Goal: Task Accomplishment & Management: Complete application form

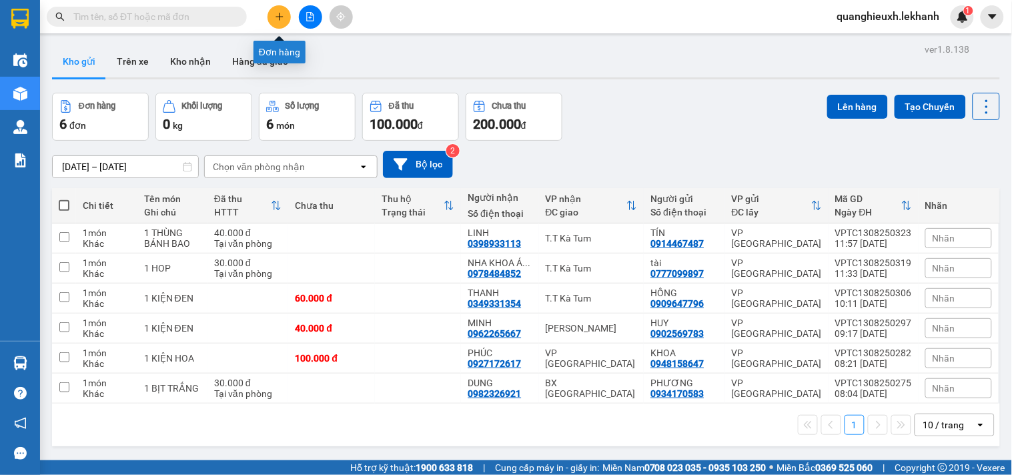
click at [284, 13] on icon "plus" at bounding box center [279, 16] width 9 height 9
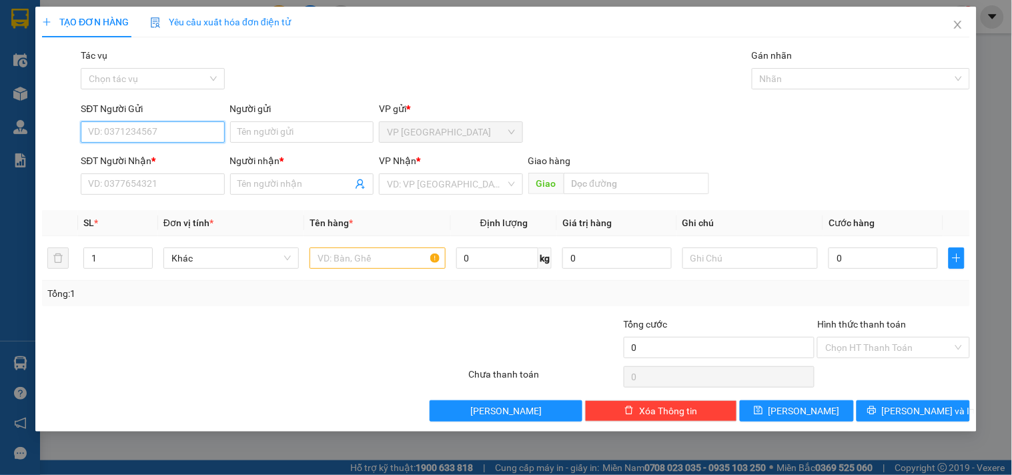
click at [160, 131] on input "SĐT Người Gửi" at bounding box center [152, 131] width 143 height 21
type input "0344566134"
click at [183, 158] on div "0344566134 - QUỐC" at bounding box center [153, 158] width 128 height 15
type input "QUỐC"
type input "0868929499"
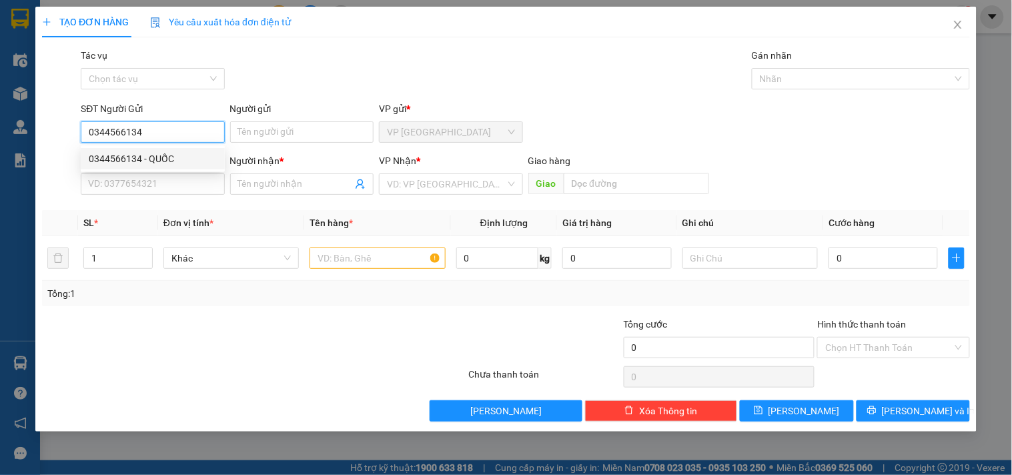
type input "THÌN"
type input "80.000"
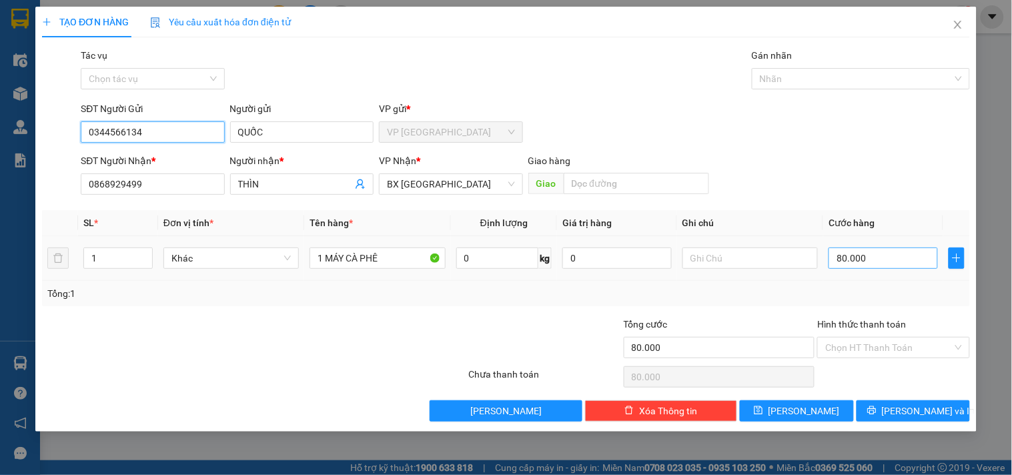
type input "0344566134"
click at [884, 258] on input "80.000" at bounding box center [883, 258] width 109 height 21
type input "4"
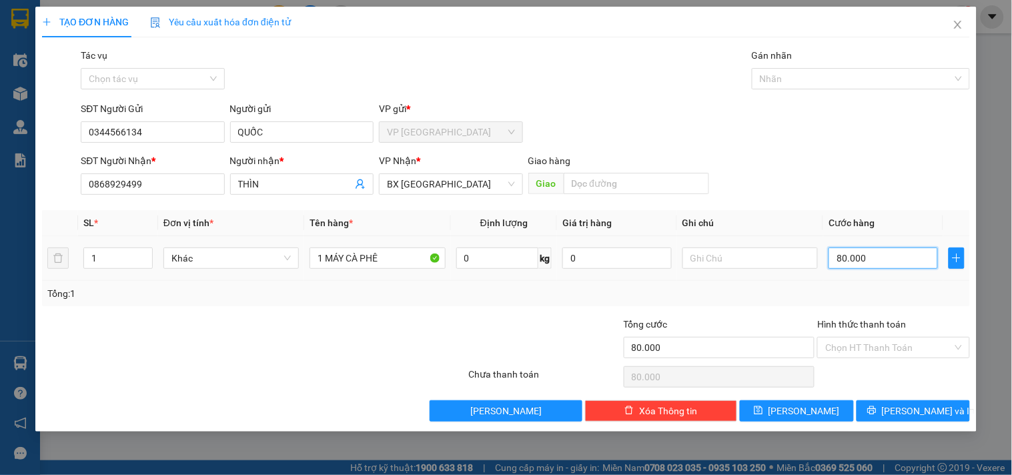
type input "4"
type input "40"
type input "400"
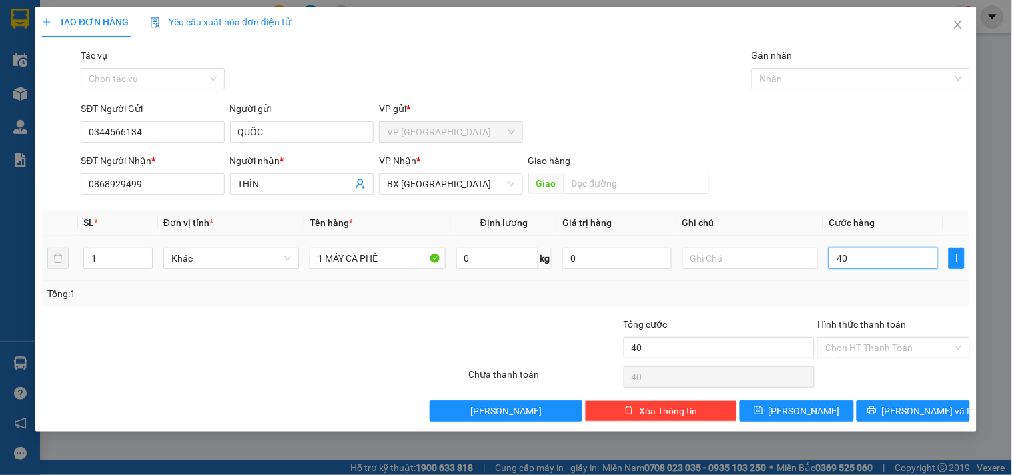
type input "400"
type input "4.000"
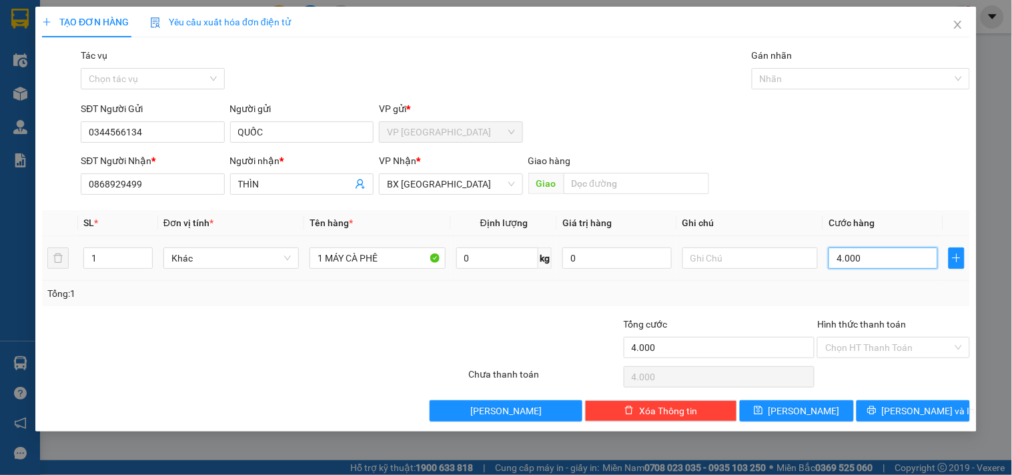
type input "40.000"
click at [385, 256] on input "1 MÁY CÀ PHÊ" at bounding box center [377, 258] width 135 height 21
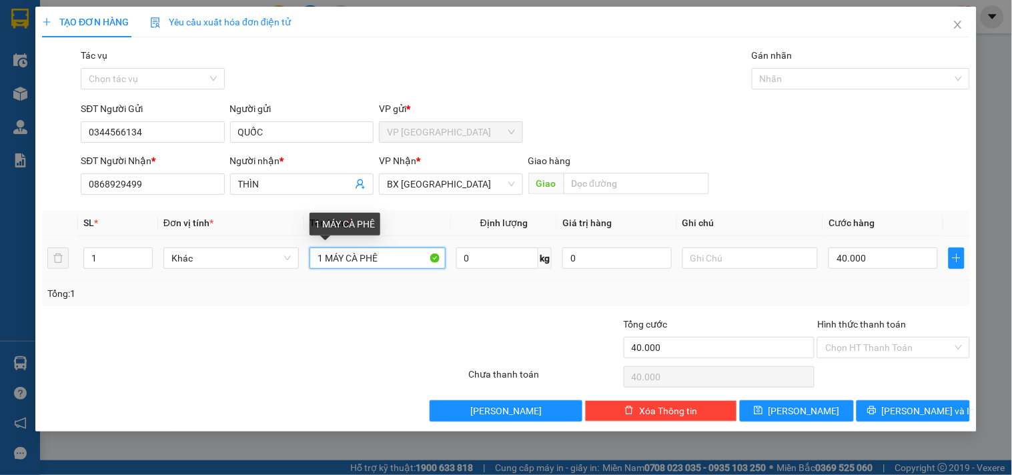
click at [344, 258] on input "1 MÁY CÀ PHÊ" at bounding box center [377, 258] width 135 height 21
type input "1 MÁY XAY CÀ PHÊ"
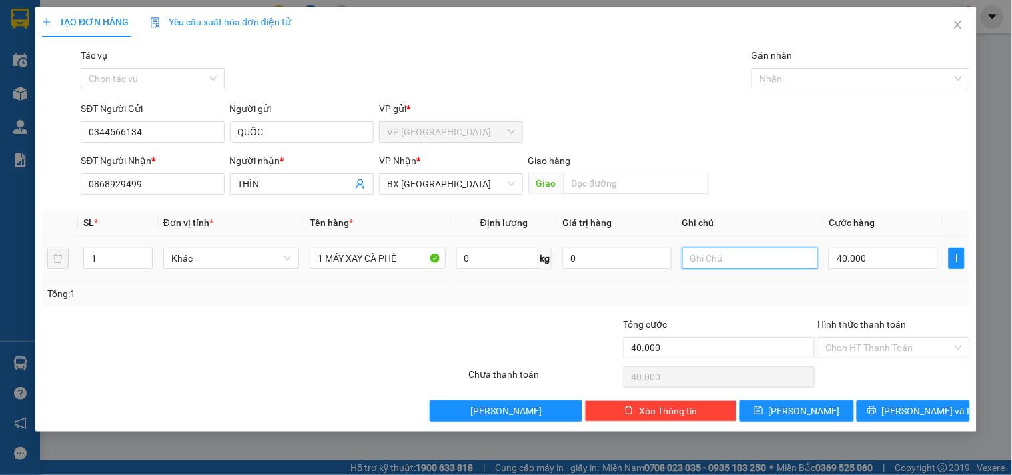
click at [750, 265] on input "text" at bounding box center [750, 258] width 135 height 21
click at [854, 341] on input "Hình thức thanh toán" at bounding box center [888, 348] width 127 height 20
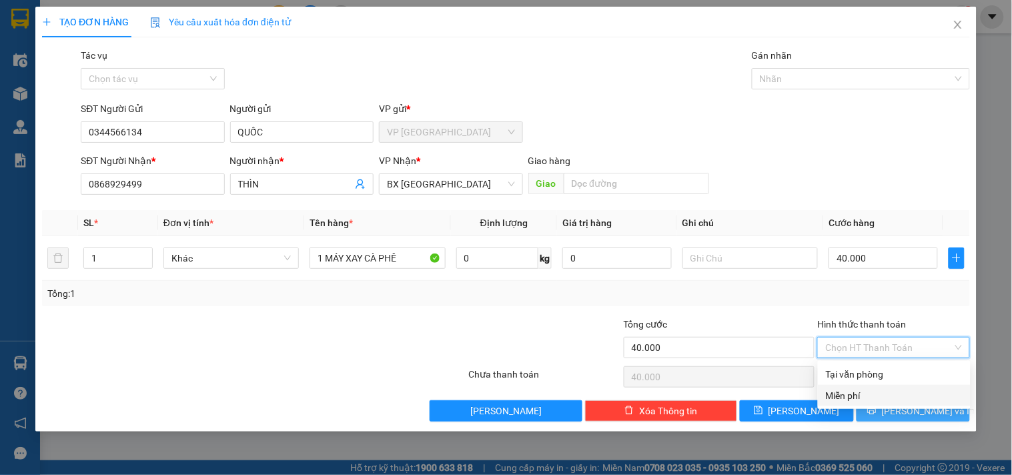
click at [910, 415] on span "[PERSON_NAME] và In" at bounding box center [928, 411] width 93 height 15
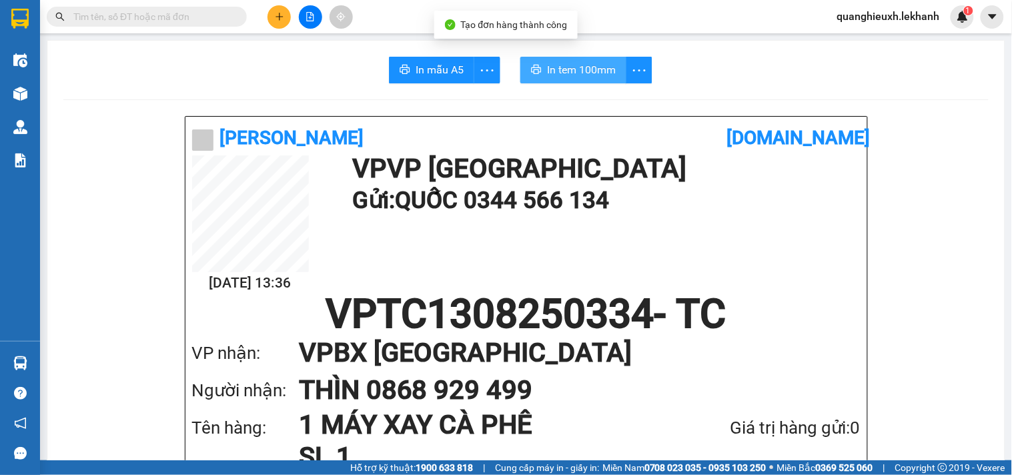
click at [556, 63] on span "In tem 100mm" at bounding box center [581, 69] width 69 height 17
click at [288, 12] on button at bounding box center [279, 16] width 23 height 23
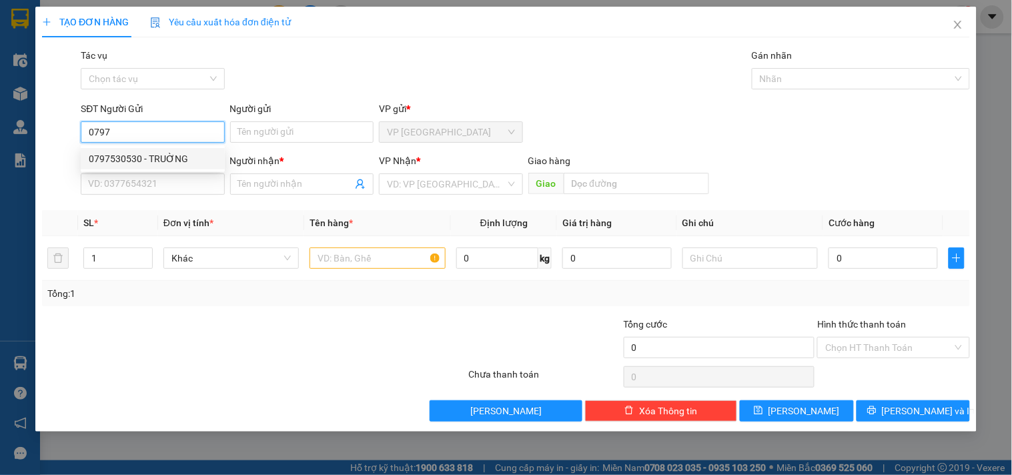
click at [167, 161] on div "0797530530 - TRUỜNG" at bounding box center [153, 158] width 128 height 15
type input "0797530530"
type input "TRUỜNG"
type input "0937775850"
type input "KHOA"
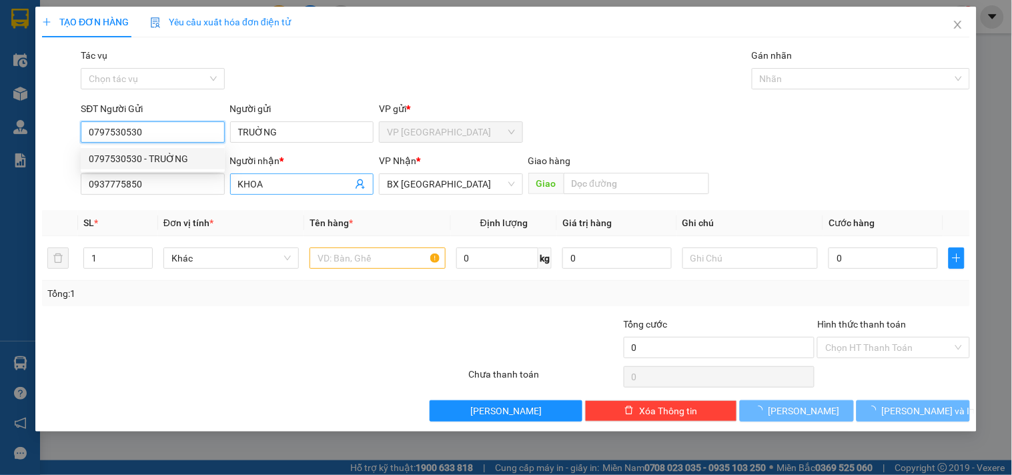
type input "100.000"
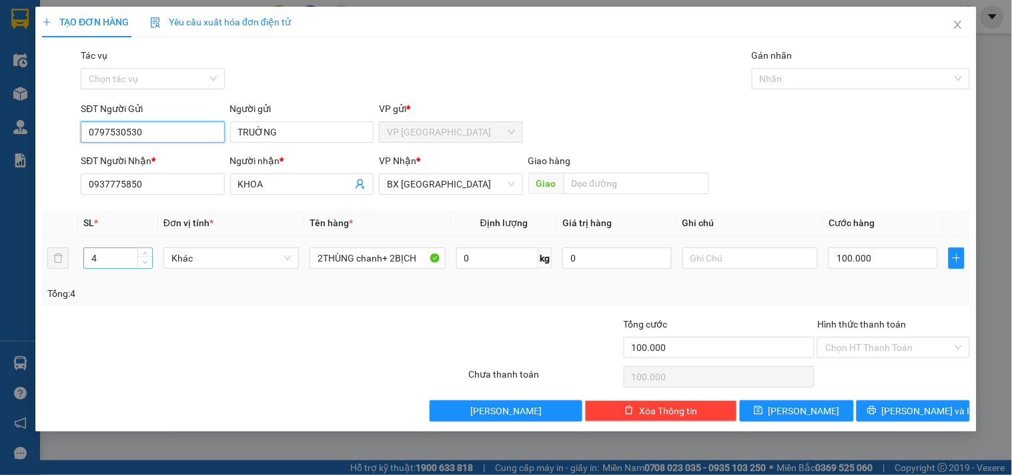
type input "0797530530"
click at [141, 265] on span "down" at bounding box center [145, 263] width 8 height 8
type input "2"
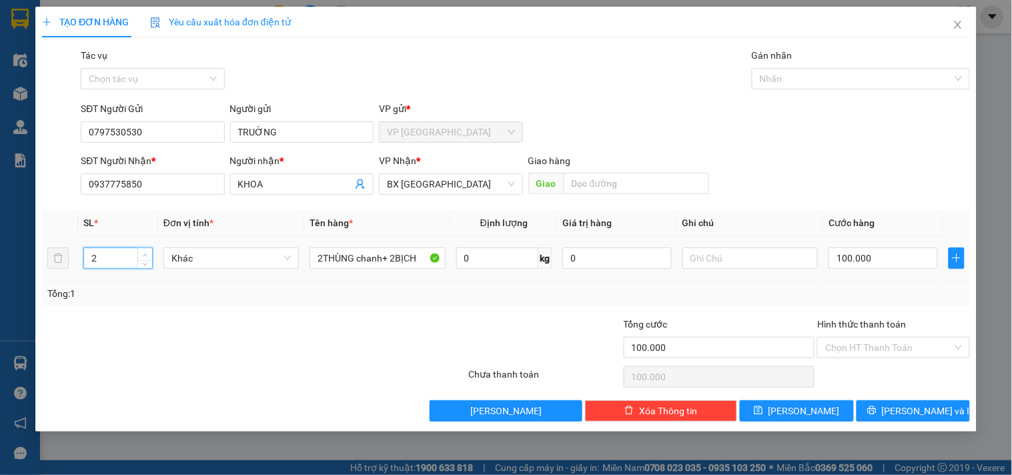
click at [148, 252] on span "up" at bounding box center [145, 255] width 8 height 8
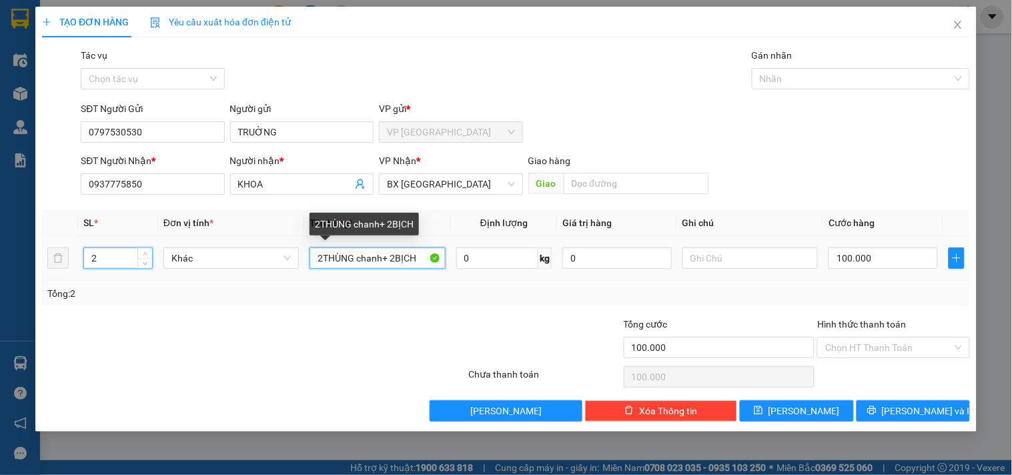
click at [322, 250] on input "2THÙNG chanh+ 2BỊCH" at bounding box center [377, 258] width 135 height 21
click at [397, 258] on input "1THÙNG chanh+ 2BỊCH" at bounding box center [377, 258] width 135 height 21
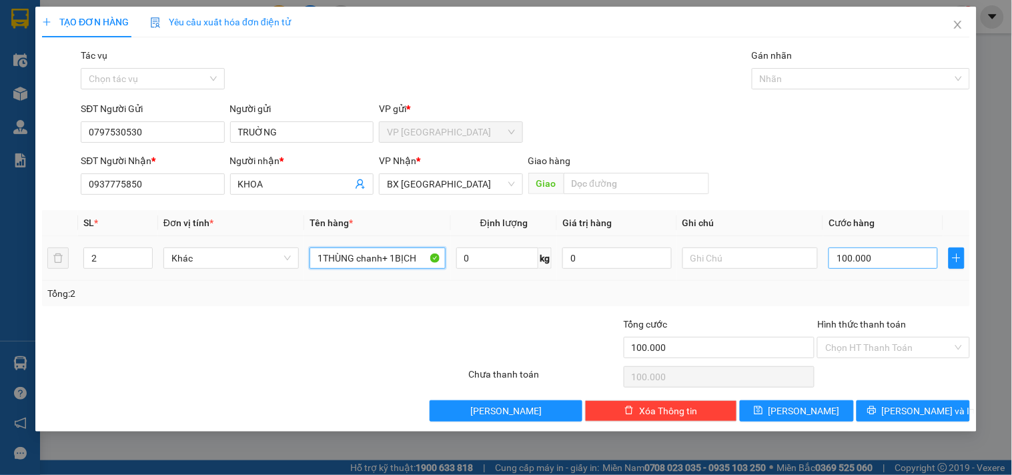
type input "1THÙNG chanh+ 1BỊCH"
click at [896, 262] on input "100.000" at bounding box center [883, 258] width 109 height 21
type input "5"
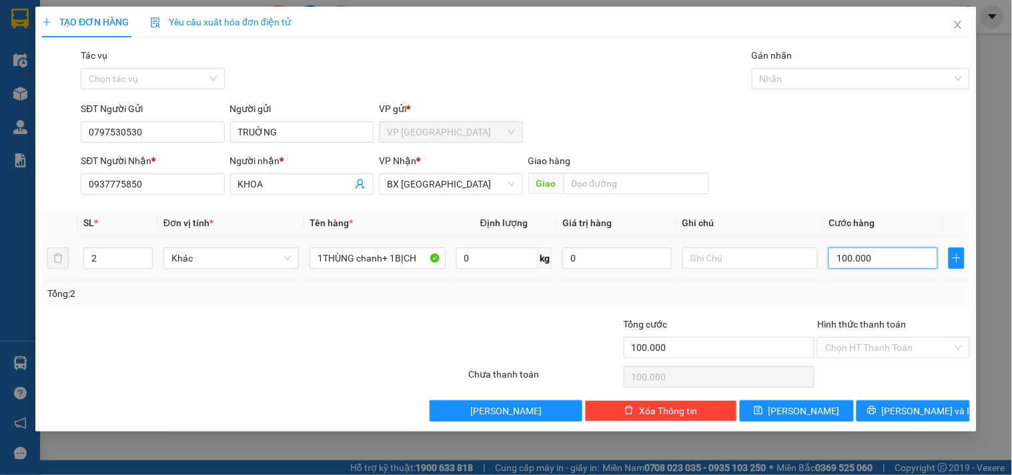
type input "5"
type input "50"
type input "500"
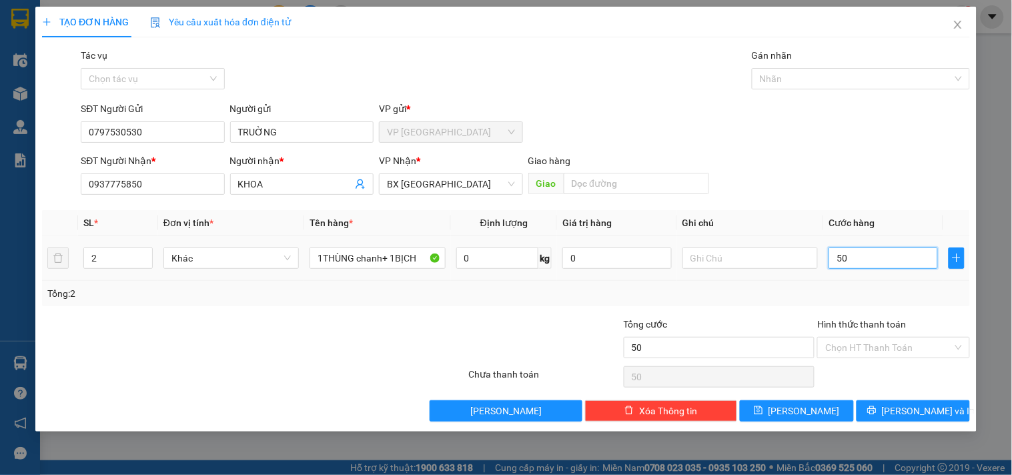
type input "500"
type input "5.000"
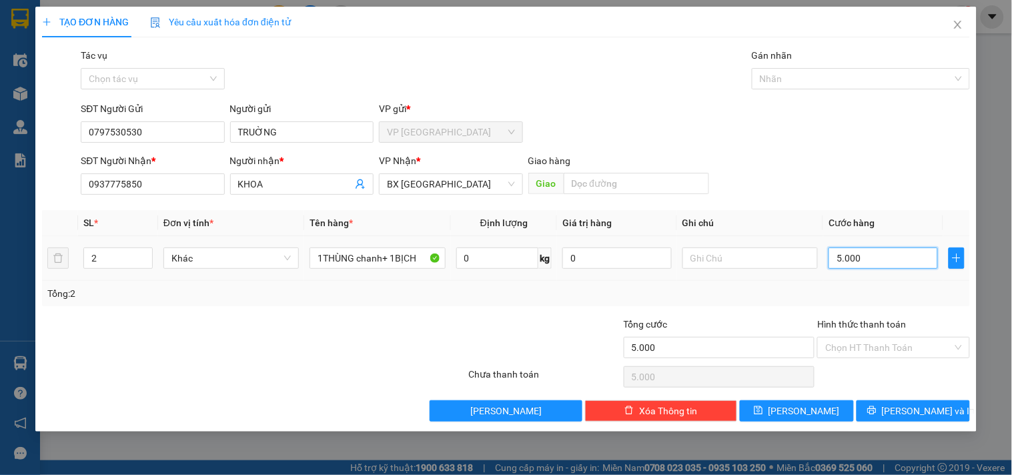
type input "50.000"
click at [896, 346] on input "Hình thức thanh toán" at bounding box center [888, 348] width 127 height 20
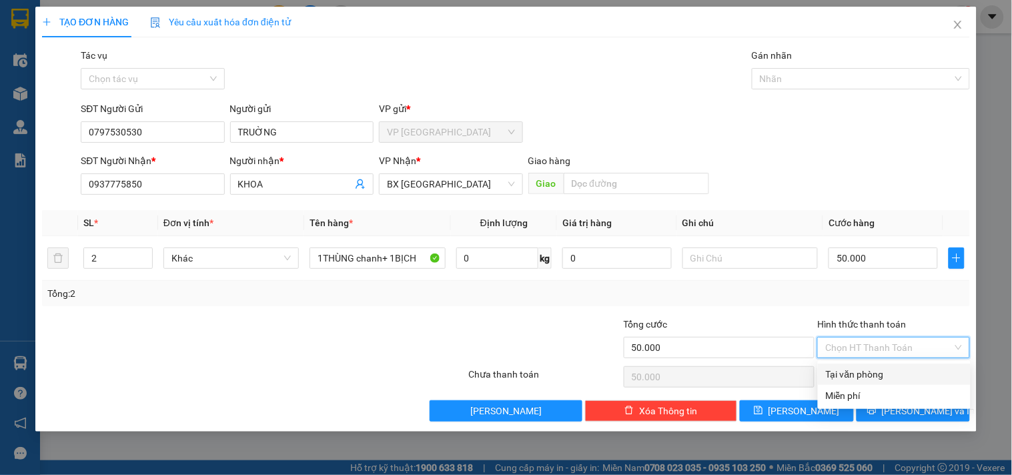
click at [898, 376] on div "Tại văn phòng" at bounding box center [894, 374] width 137 height 15
type input "0"
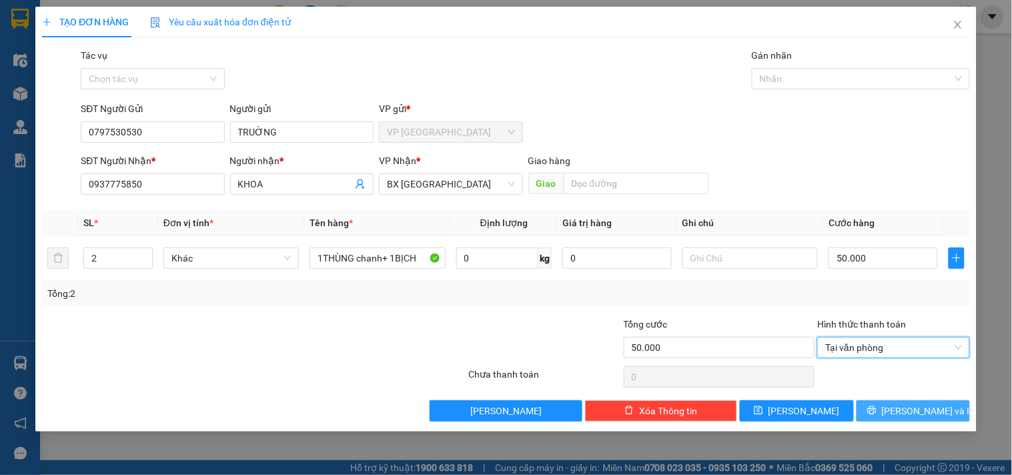
click at [912, 416] on span "[PERSON_NAME] và In" at bounding box center [928, 411] width 93 height 15
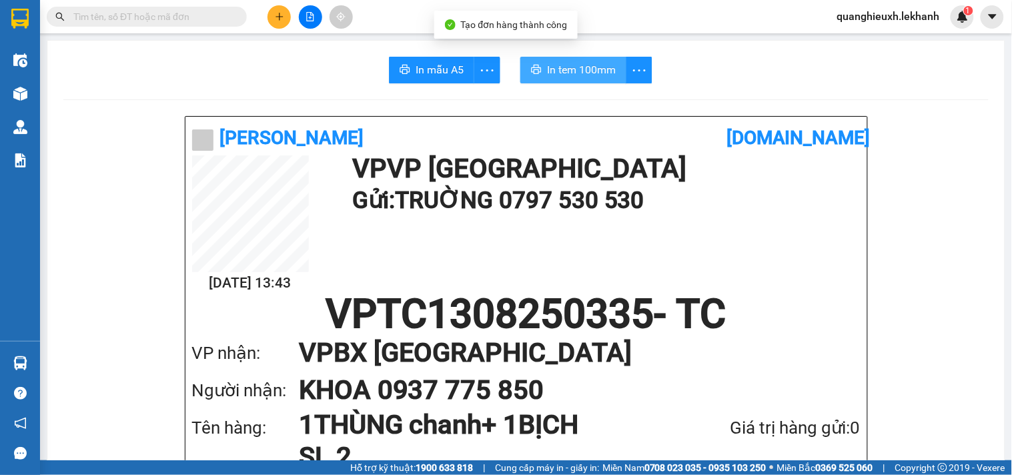
click at [586, 70] on span "In tem 100mm" at bounding box center [581, 69] width 69 height 17
click at [635, 67] on icon "more" at bounding box center [639, 70] width 17 height 17
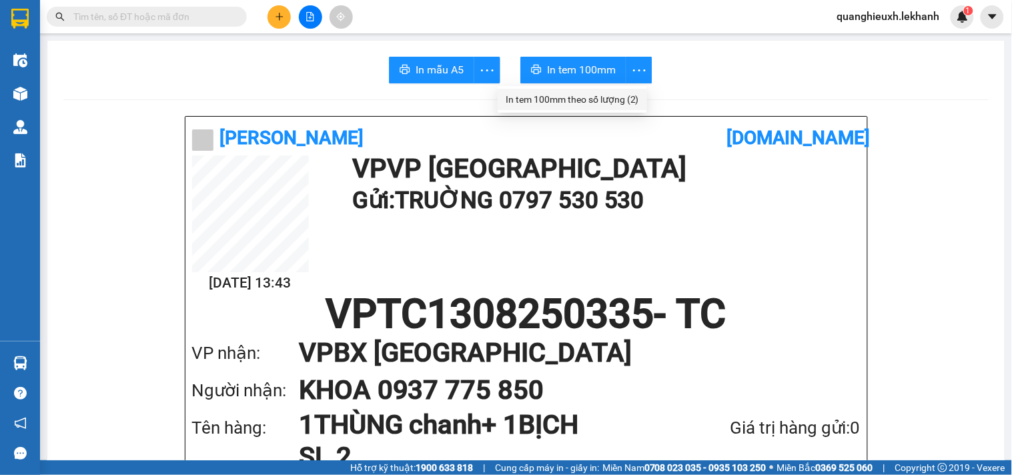
click at [626, 101] on div "In tem 100mm theo số lượng (2)" at bounding box center [572, 99] width 133 height 15
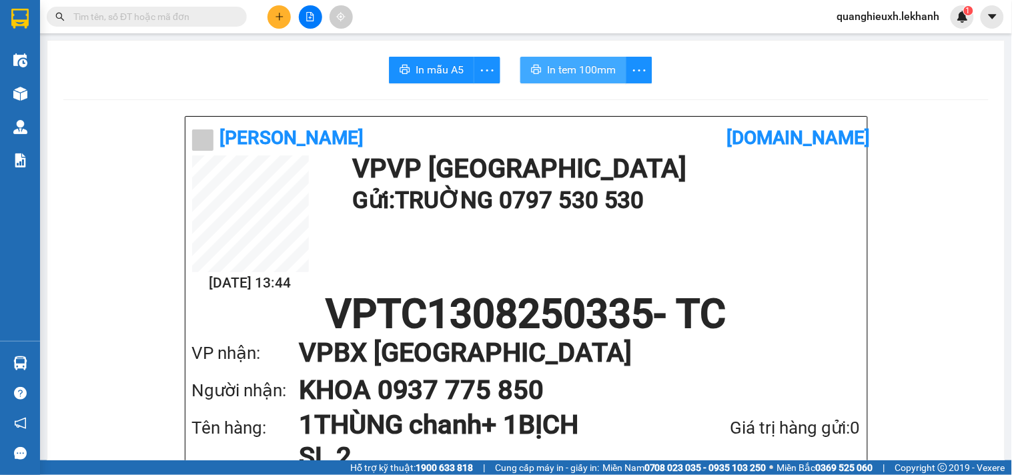
click at [589, 74] on span "In tem 100mm" at bounding box center [581, 69] width 69 height 17
click at [268, 16] on button at bounding box center [279, 16] width 23 height 23
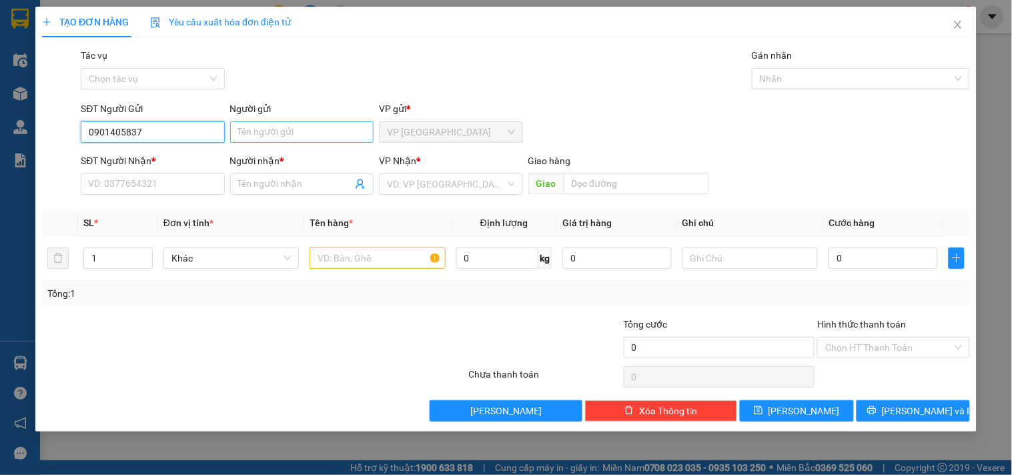
type input "0901405837"
click at [308, 139] on input "Người gửi" at bounding box center [301, 131] width 143 height 21
type input "kiki"
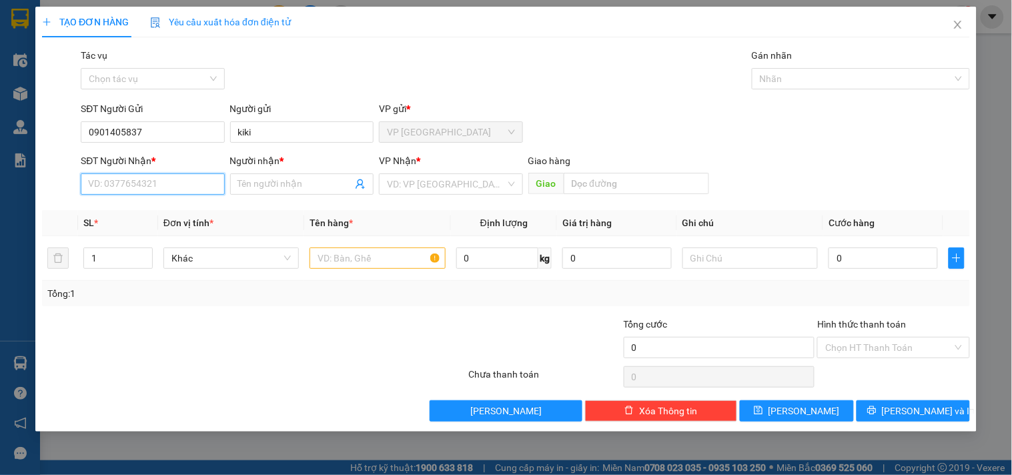
click at [181, 188] on input "SĐT Người Nhận *" at bounding box center [152, 183] width 143 height 21
click at [282, 187] on input "Người nhận *" at bounding box center [295, 184] width 114 height 15
type input "[PERSON_NAME]"
click at [185, 188] on input "SĐT Người Nhận *" at bounding box center [152, 183] width 143 height 21
type input "0972915691"
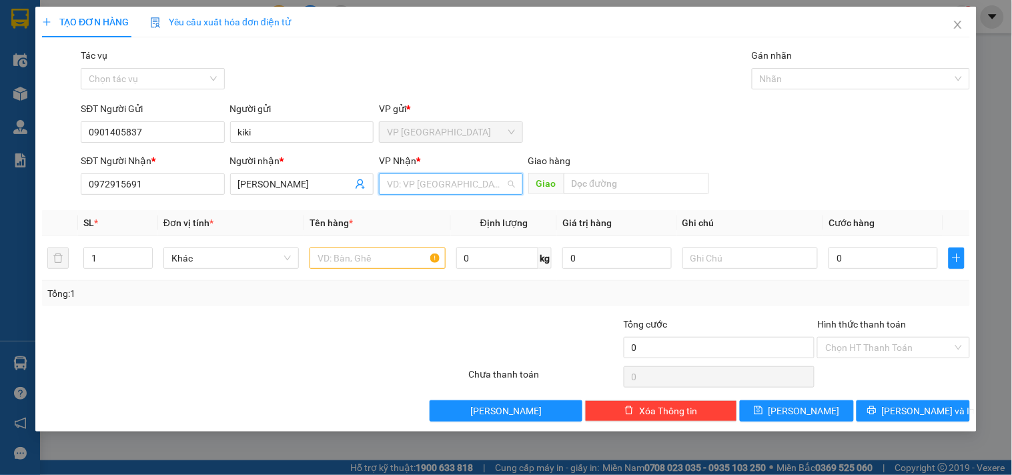
click at [442, 180] on input "search" at bounding box center [446, 184] width 118 height 20
type input "bau"
click at [460, 208] on div "Bàu Đồn" at bounding box center [451, 211] width 128 height 15
click at [365, 262] on input "text" at bounding box center [377, 258] width 135 height 21
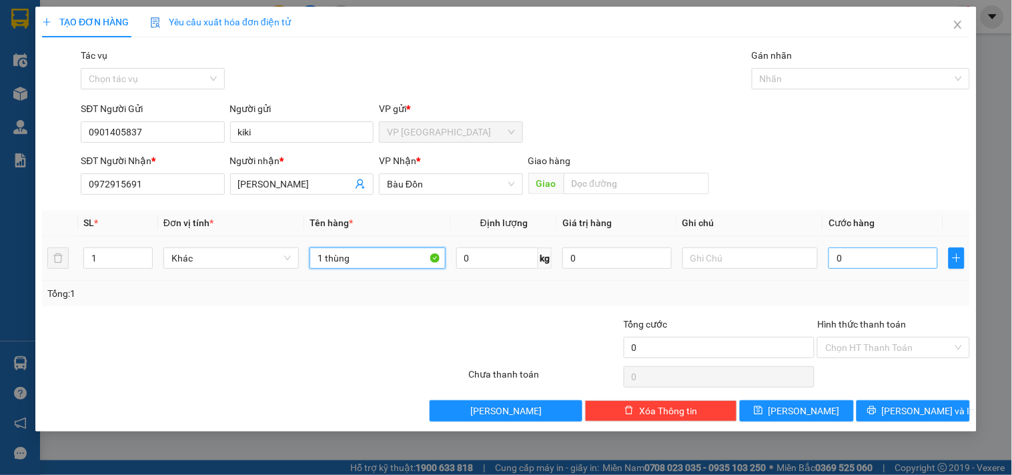
type input "1 thùng"
click at [839, 258] on input "0" at bounding box center [883, 258] width 109 height 21
type input "5"
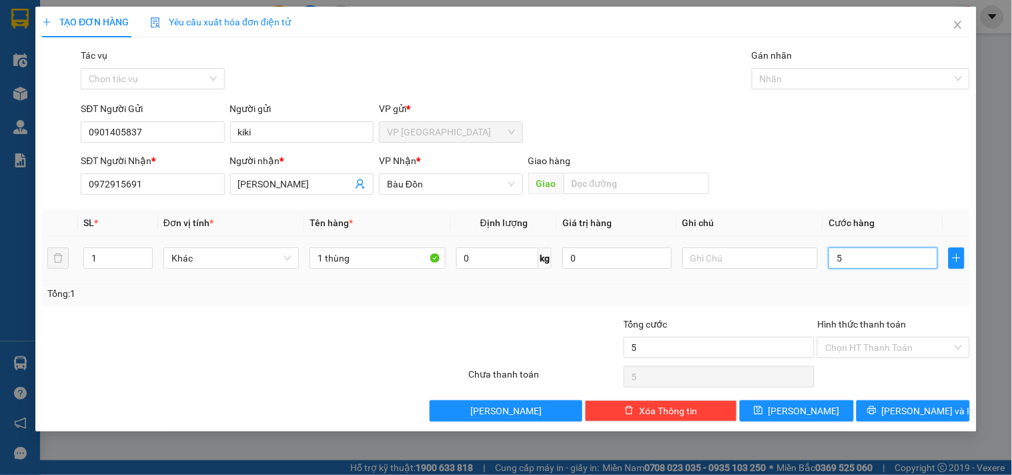
type input "50"
type input "500"
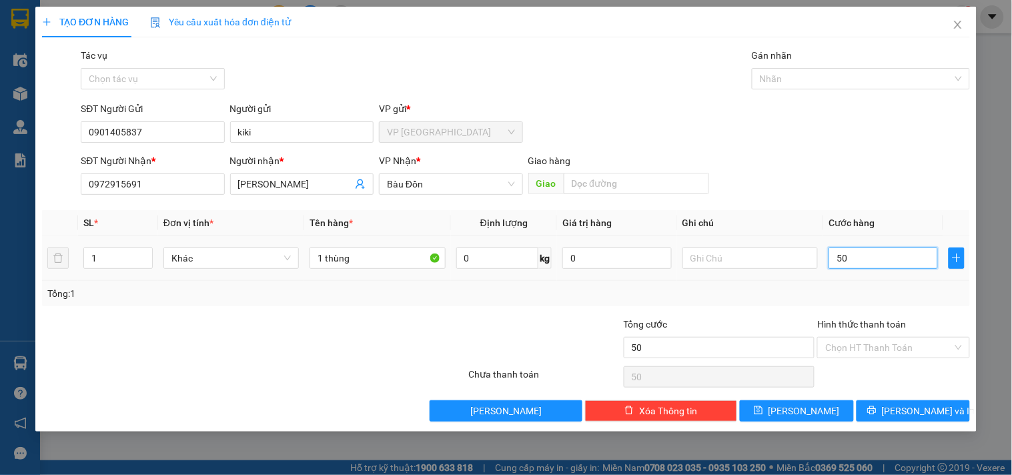
type input "500"
type input "5.000"
type input "50.000"
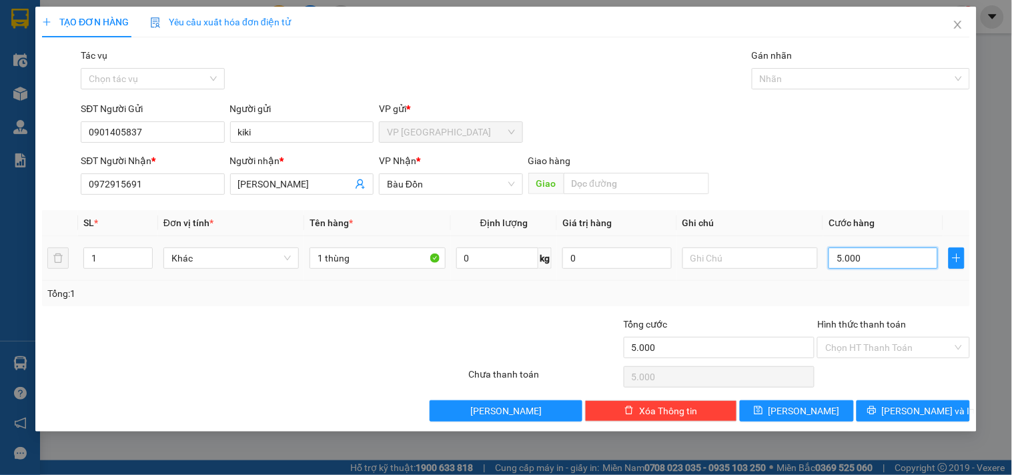
type input "50.000"
click at [912, 401] on button "[PERSON_NAME] và In" at bounding box center [913, 410] width 113 height 21
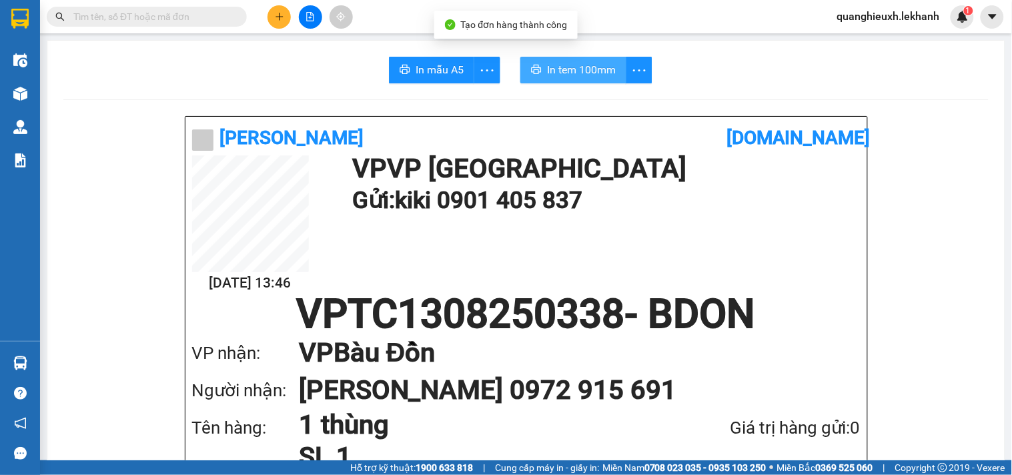
click at [564, 69] on span "In tem 100mm" at bounding box center [581, 69] width 69 height 17
